Goal: Transaction & Acquisition: Subscribe to service/newsletter

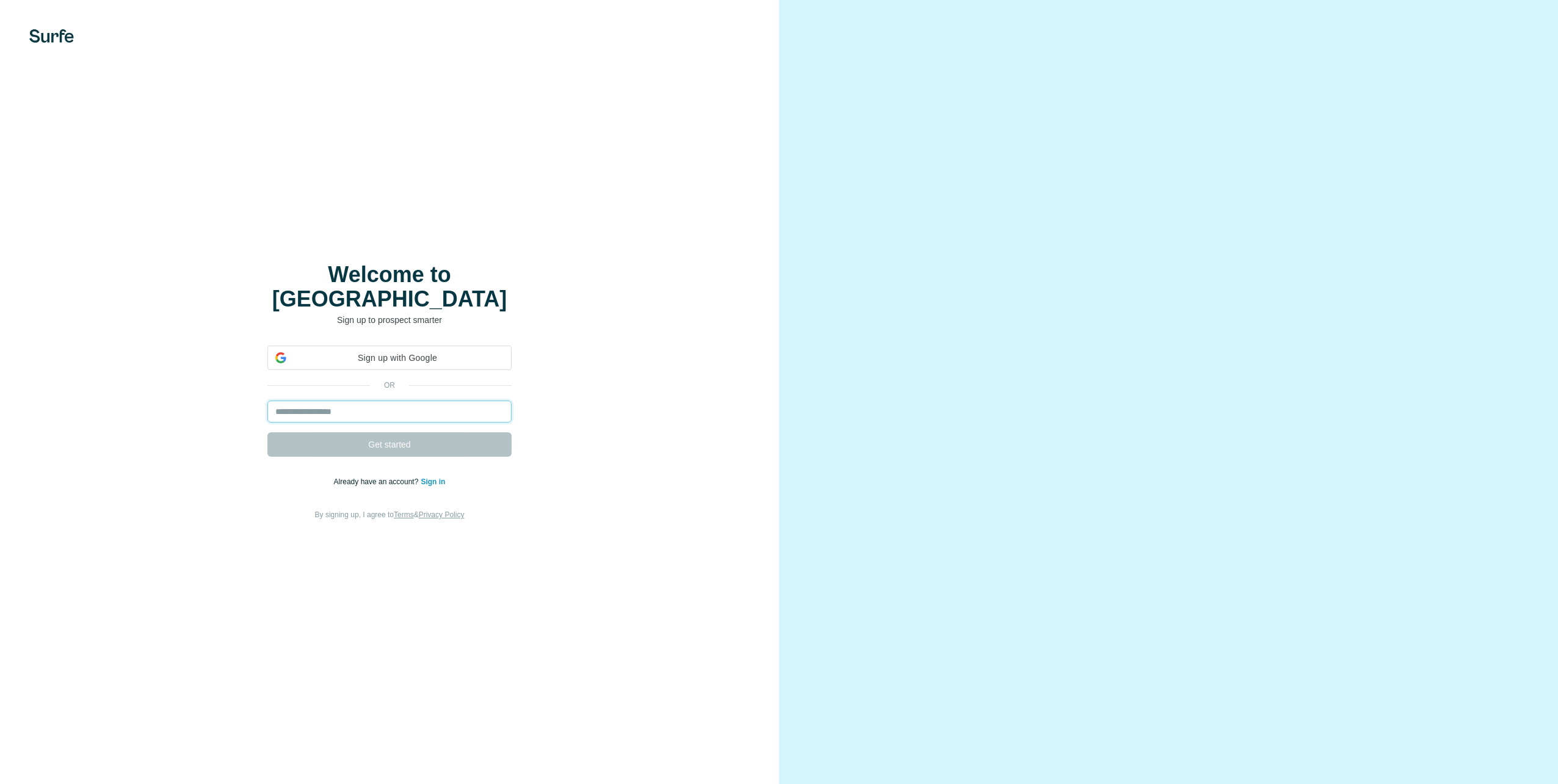
click at [363, 405] on input "email" at bounding box center [389, 411] width 244 height 22
click at [377, 401] on input "email" at bounding box center [389, 411] width 244 height 22
type input "**********"
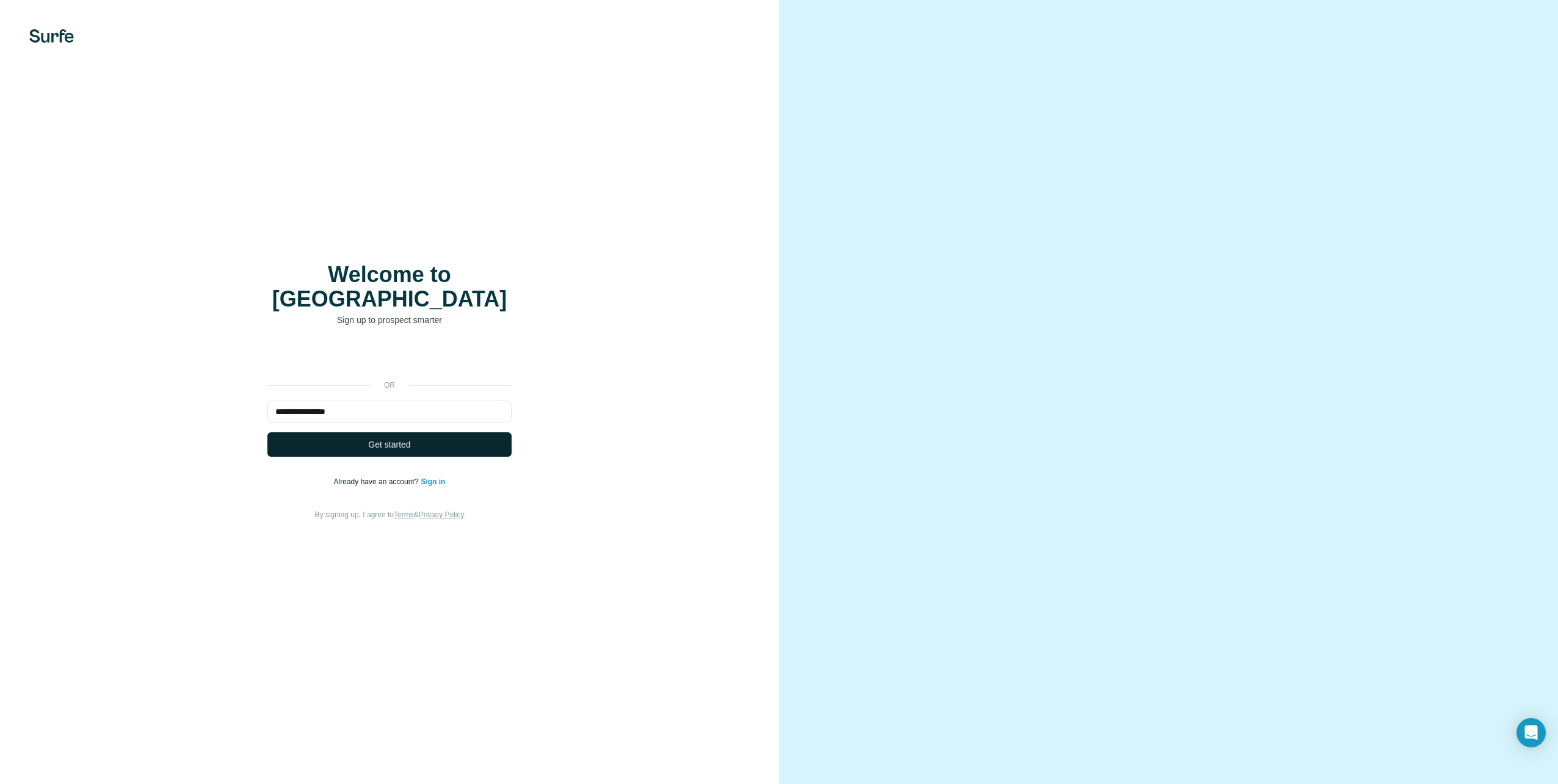
click at [414, 436] on button "Get started" at bounding box center [389, 445] width 244 height 25
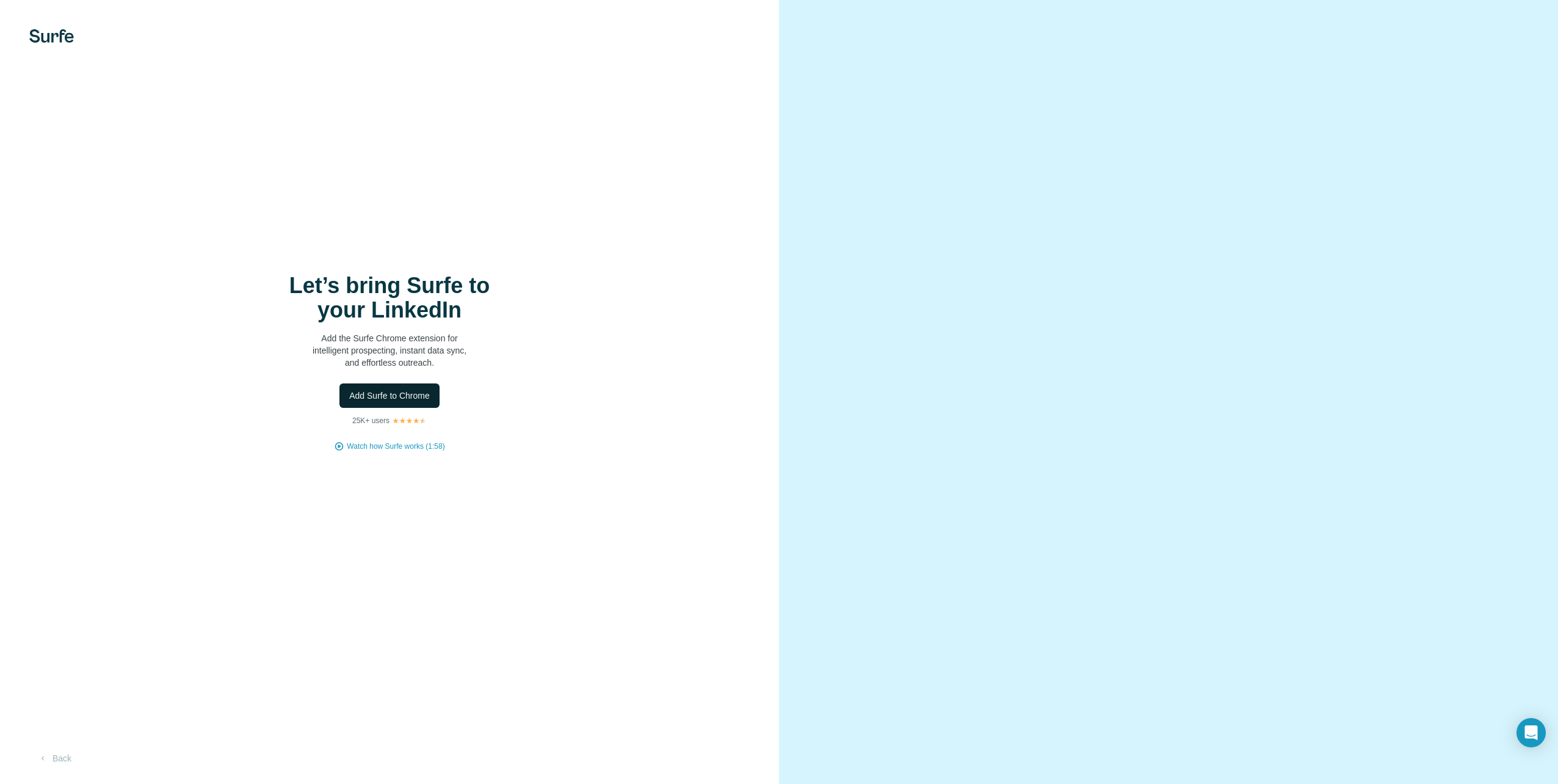
click at [415, 390] on span "Add Surfe to Chrome" at bounding box center [390, 396] width 81 height 12
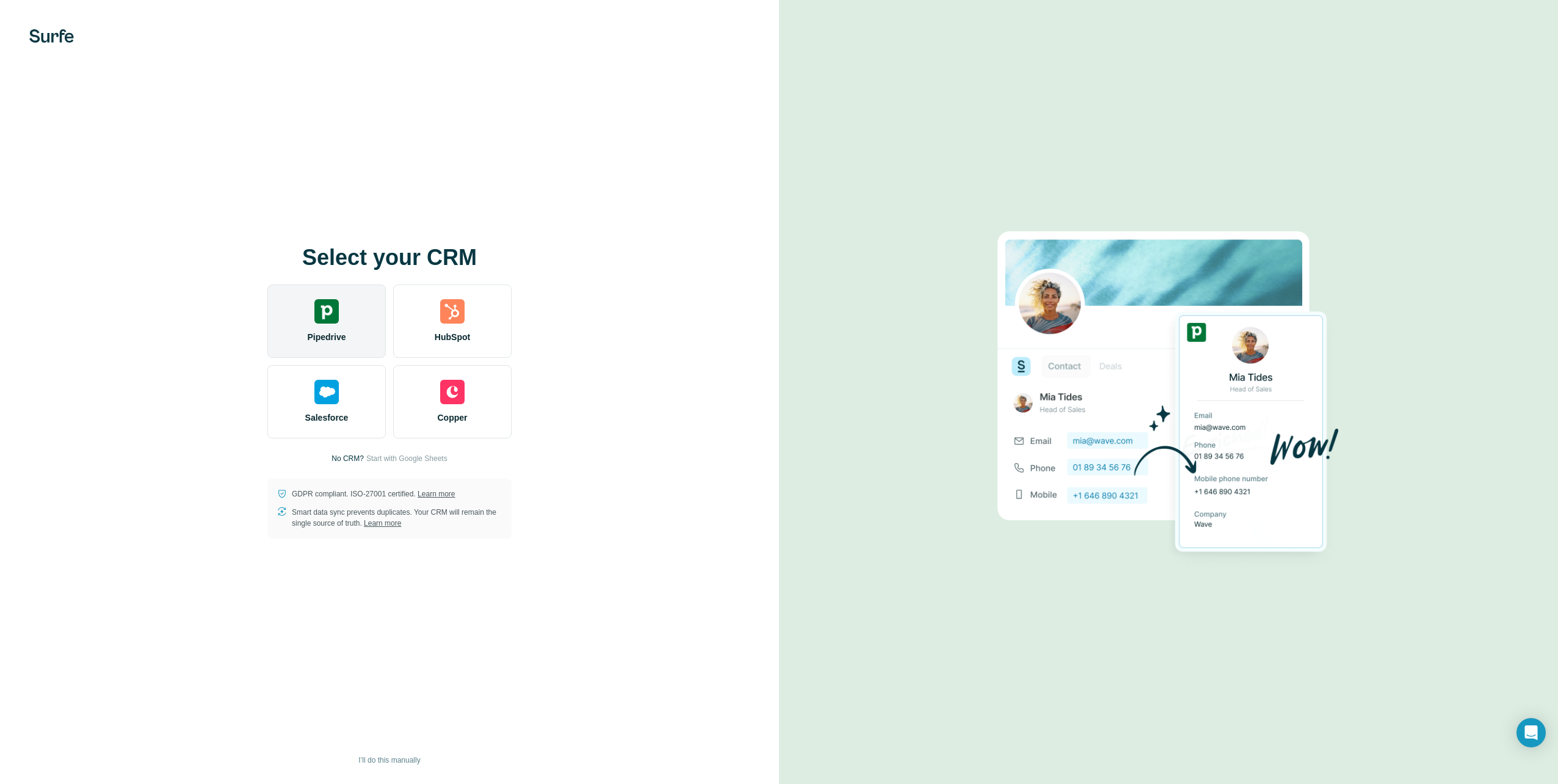
click at [339, 322] on div "Pipedrive" at bounding box center [326, 321] width 119 height 74
